Goal: Task Accomplishment & Management: Manage account settings

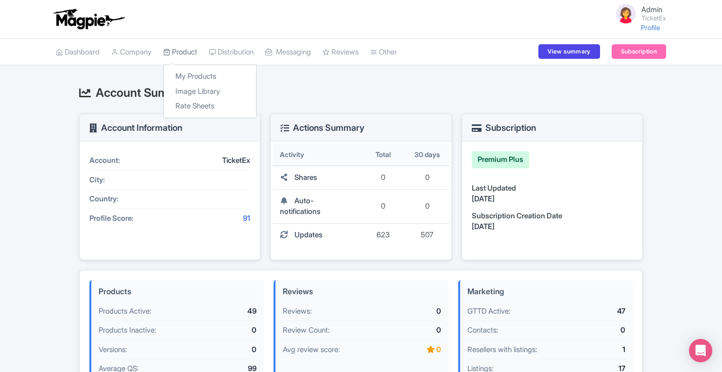
click at [189, 51] on link "Product" at bounding box center [180, 52] width 34 height 27
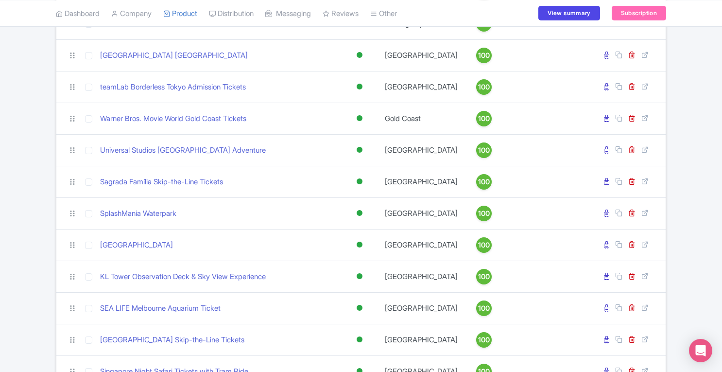
scroll to position [160, 0]
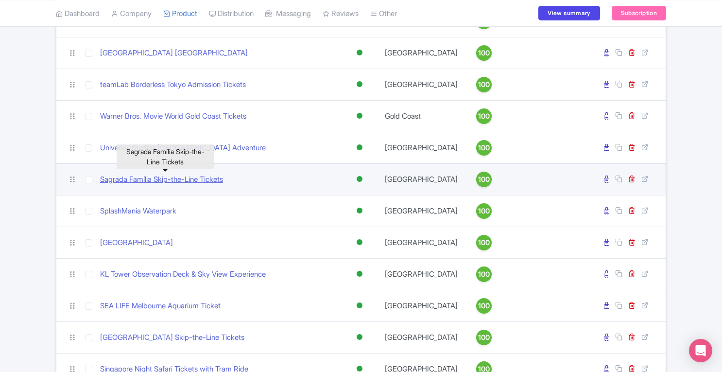
click at [172, 180] on link "Sagrada Família Skip-the-Line Tickets" at bounding box center [161, 179] width 123 height 11
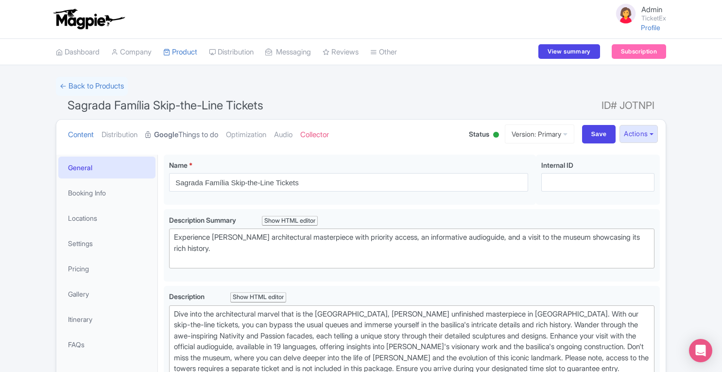
click at [183, 135] on link "Google Things to do" at bounding box center [181, 135] width 73 height 31
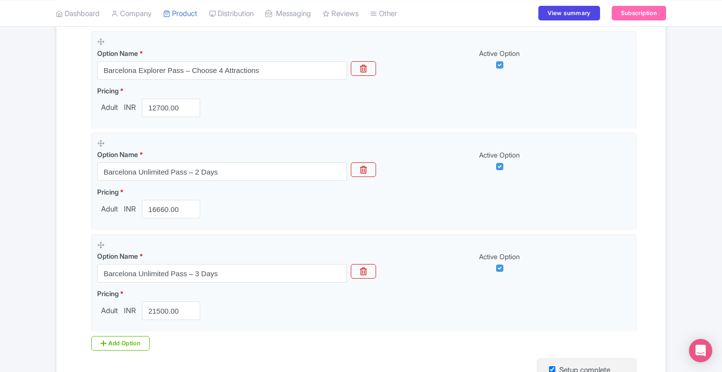
scroll to position [810, 0]
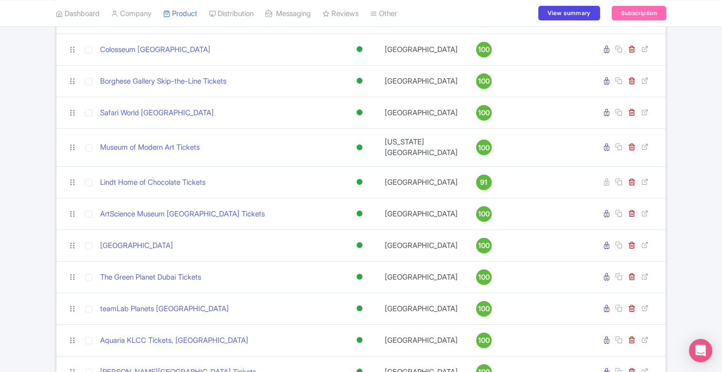
scroll to position [1312, 0]
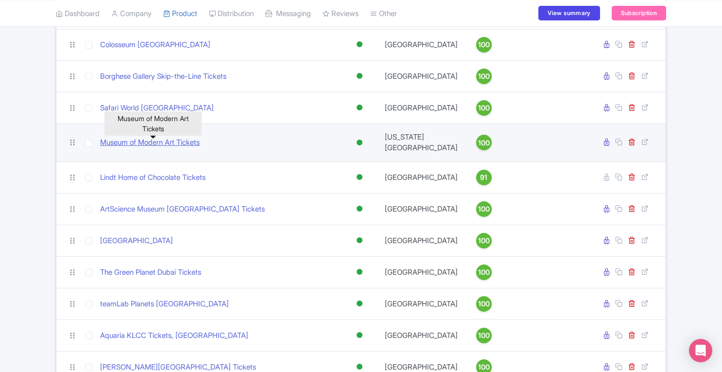
click at [169, 142] on link "Museum of Modern Art Tickets" at bounding box center [150, 142] width 100 height 11
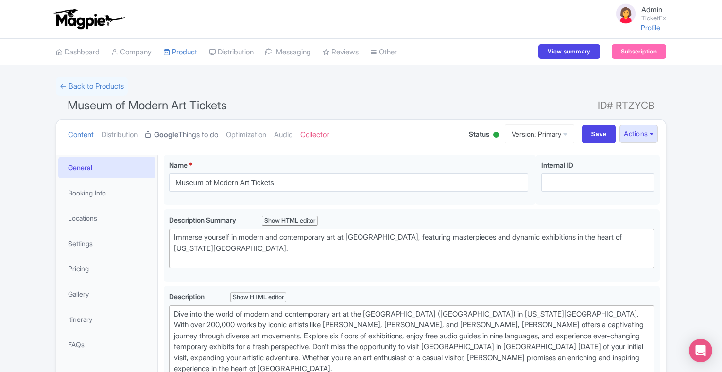
click at [185, 133] on link "Google Things to do" at bounding box center [181, 135] width 73 height 31
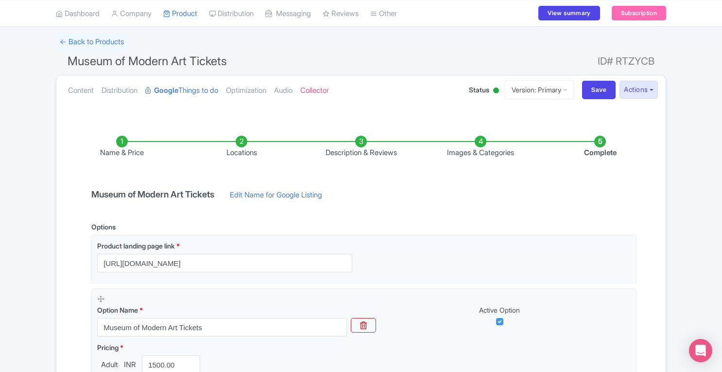
scroll to position [45, 0]
click at [242, 138] on li "Locations" at bounding box center [242, 146] width 120 height 23
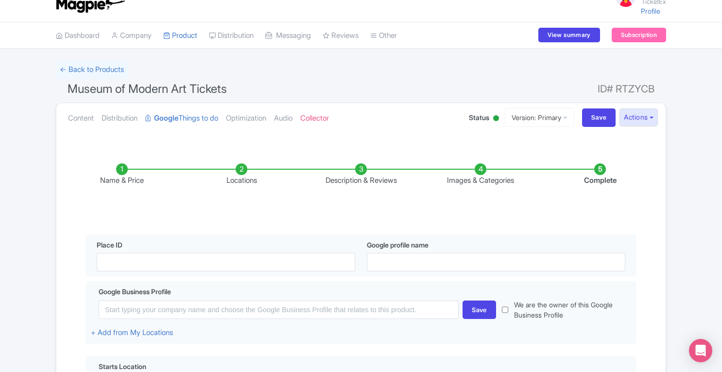
scroll to position [0, 0]
